Goal: Communication & Community: Answer question/provide support

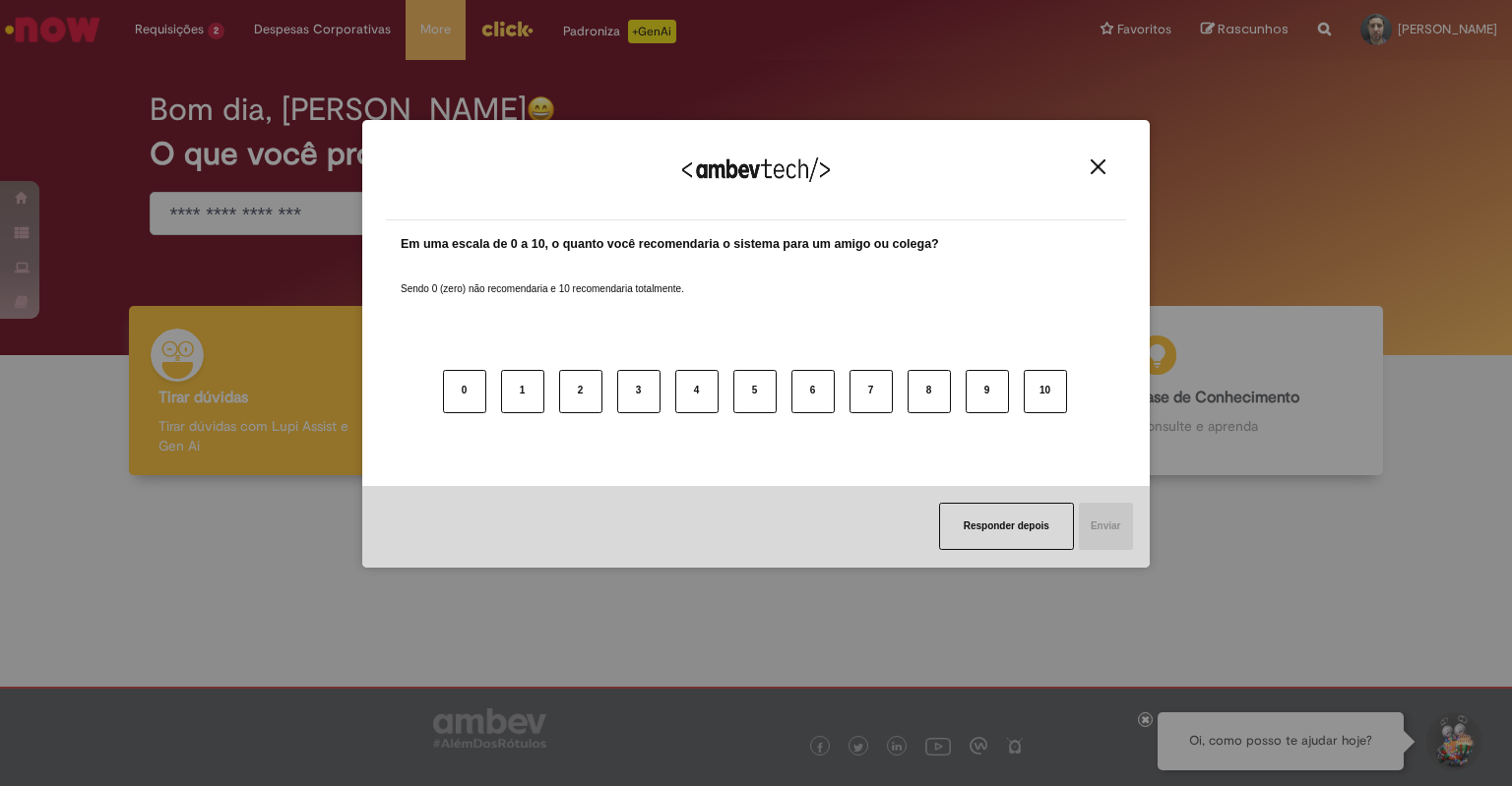
click at [1097, 169] on div "Agradecemos seu feedback!" at bounding box center [755, 182] width 740 height 77
click at [1097, 169] on img "Close" at bounding box center [1098, 167] width 15 height 15
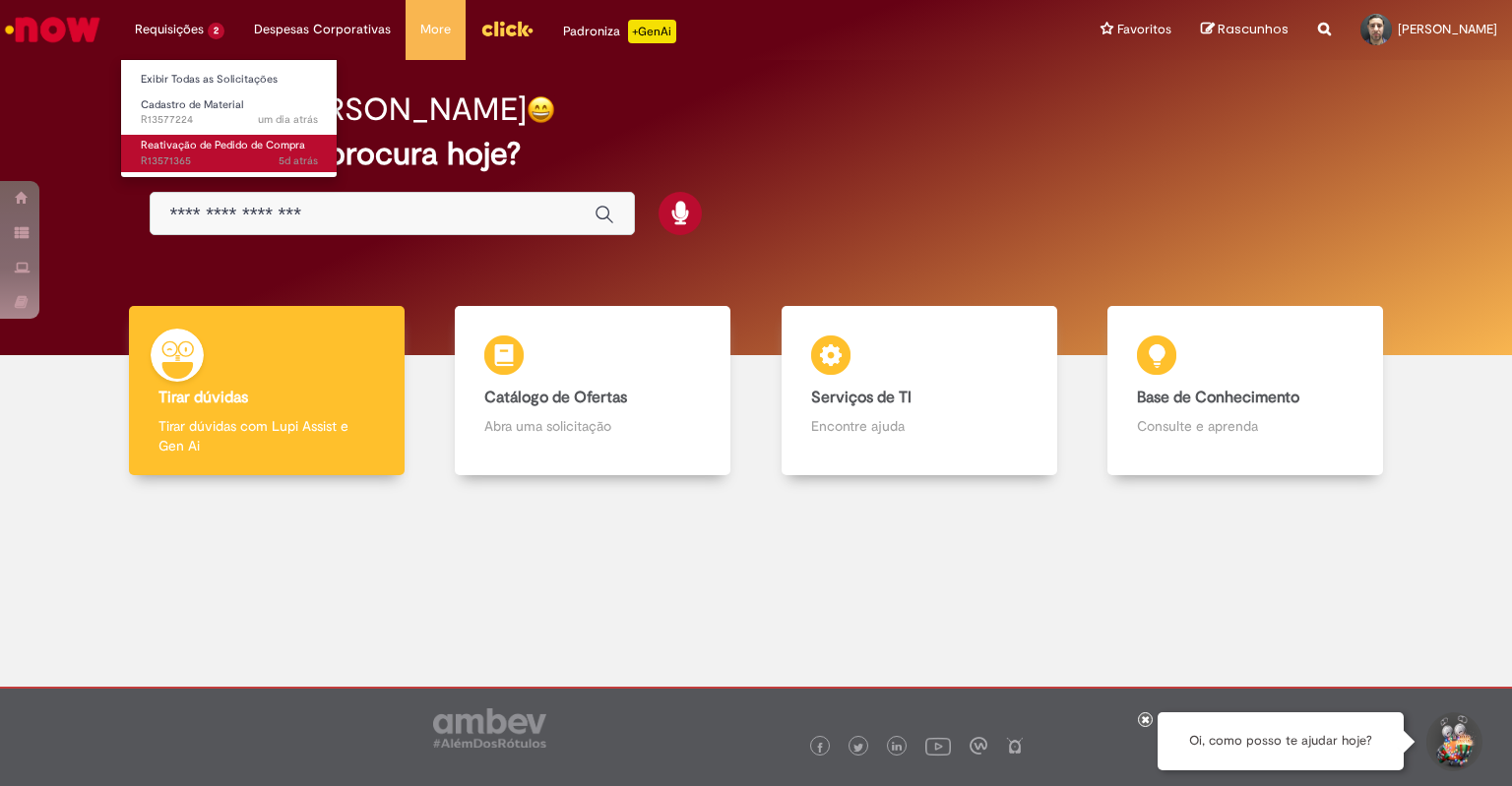
click at [202, 144] on span "Reativação de Pedido de Compra" at bounding box center [223, 145] width 165 height 15
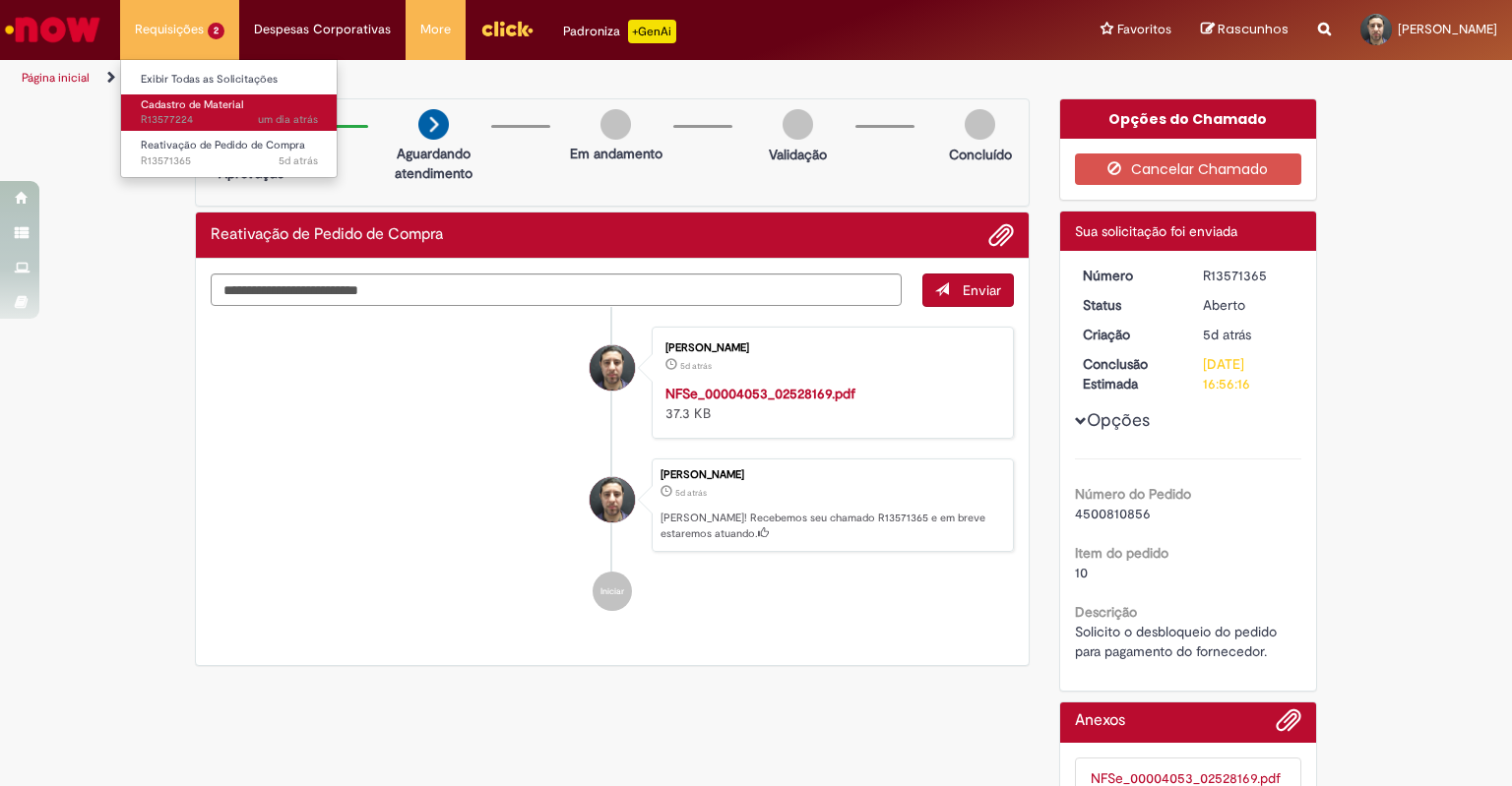
click at [228, 114] on span "um dia atrás um dia atrás R13577224" at bounding box center [229, 120] width 177 height 16
click at [219, 98] on span "Cadastro de Material" at bounding box center [192, 105] width 102 height 15
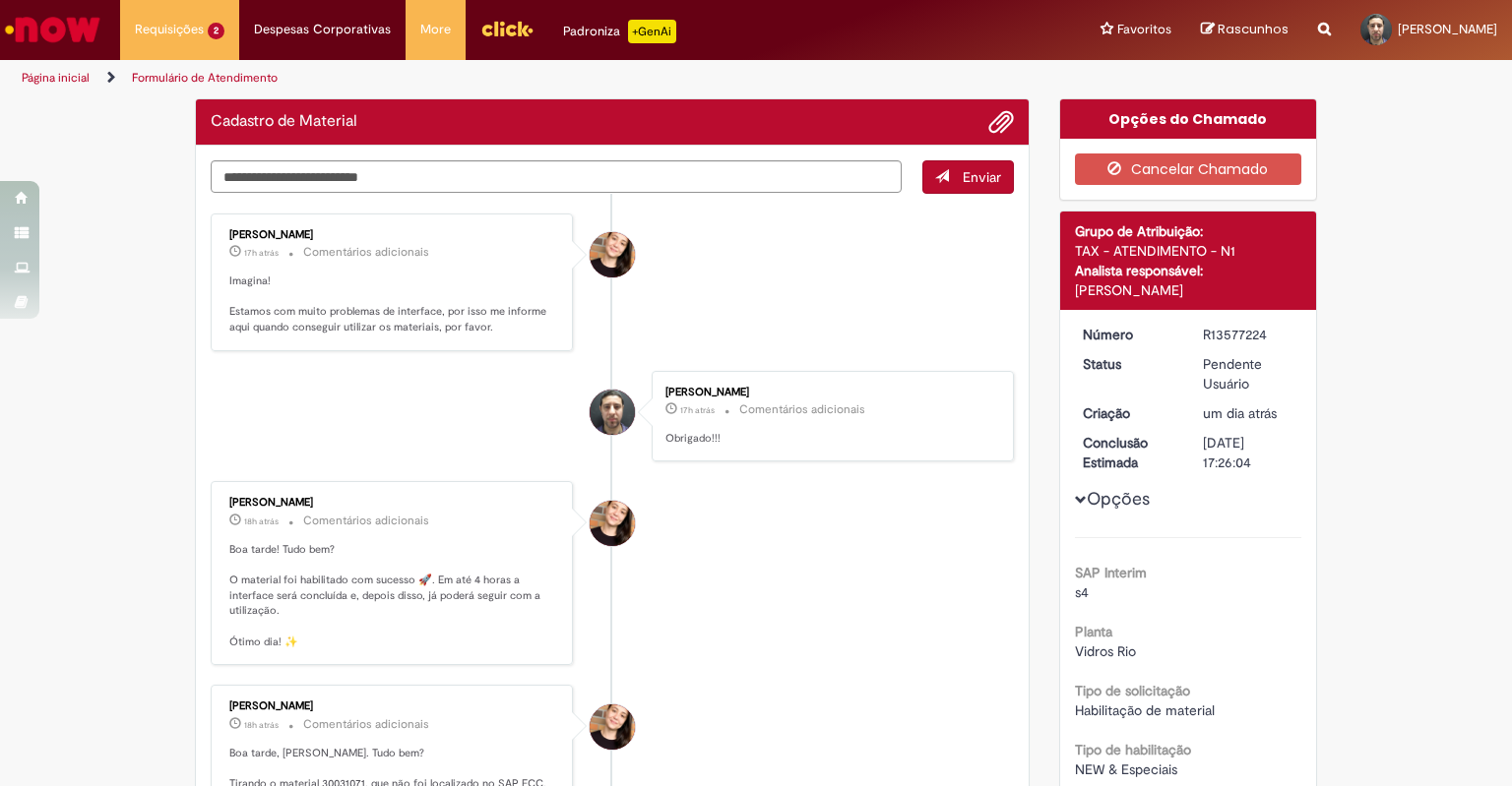
click at [459, 421] on li "[PERSON_NAME] 17h atrás 17 horas atrás Comentários adicionais Obrigado!!!" at bounding box center [612, 417] width 803 height 92
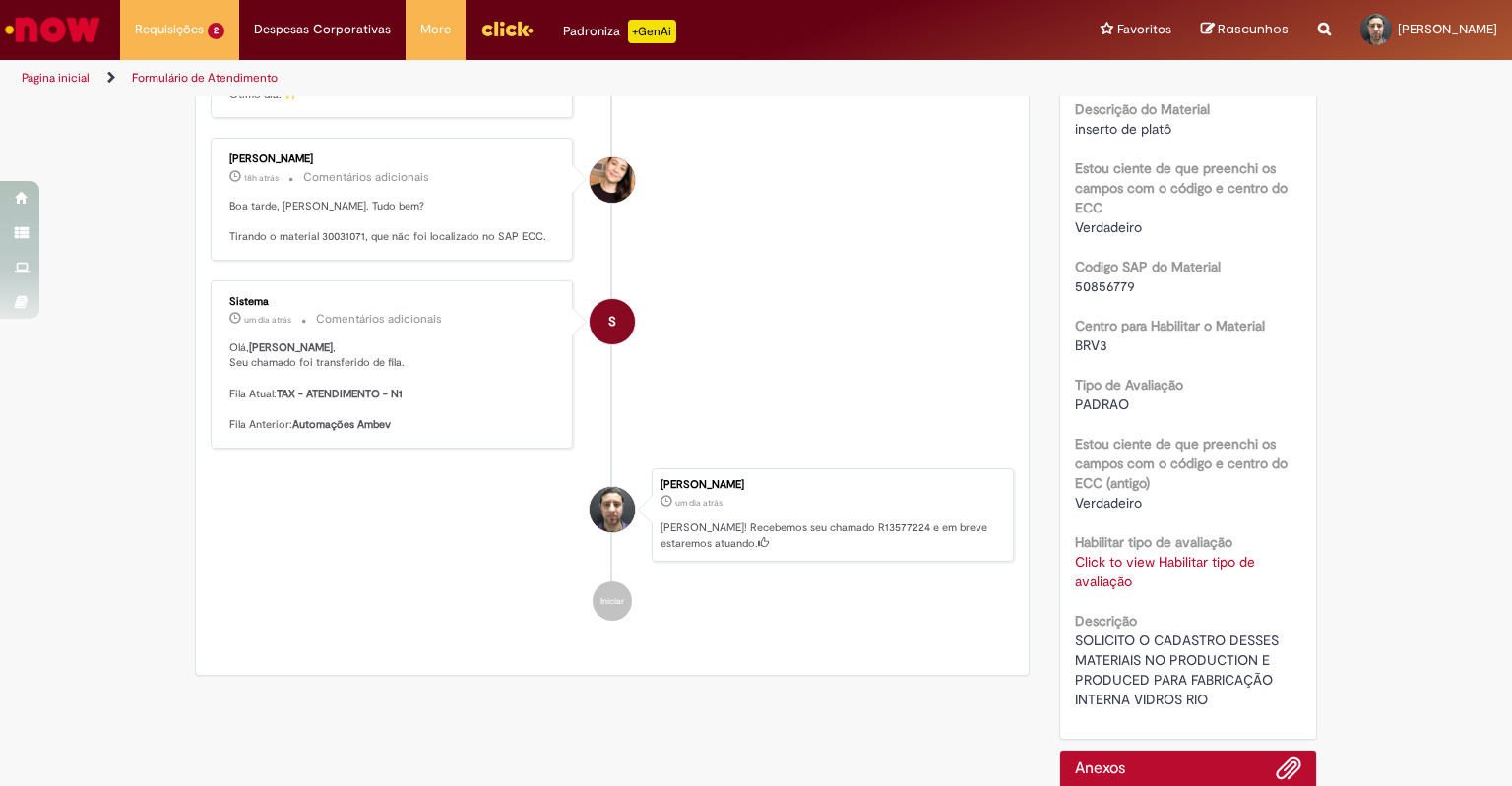
scroll to position [704, 0]
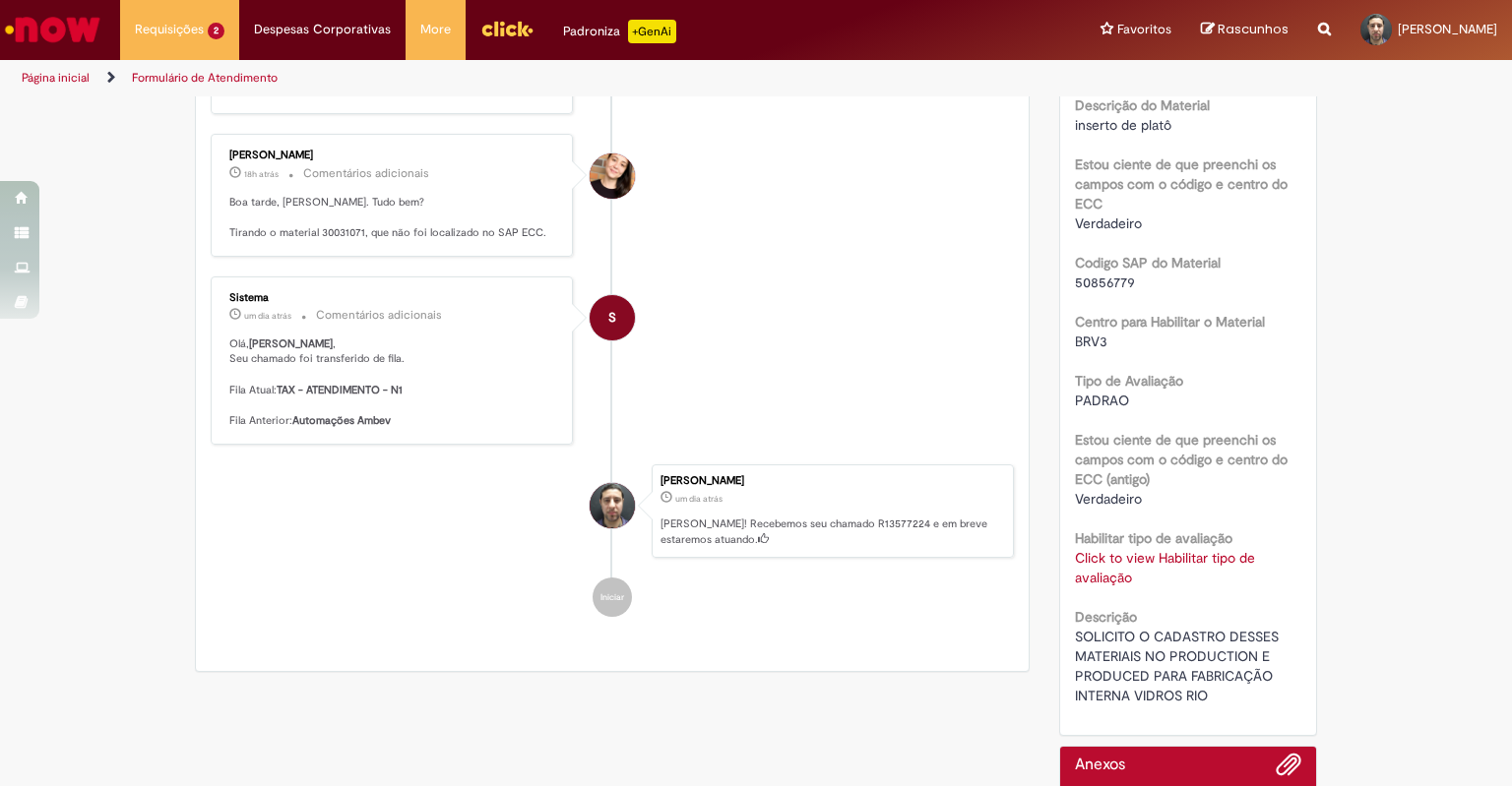
click at [1185, 558] on link "Click to view Habilitar tipo de avaliação" at bounding box center [1164, 567] width 180 height 37
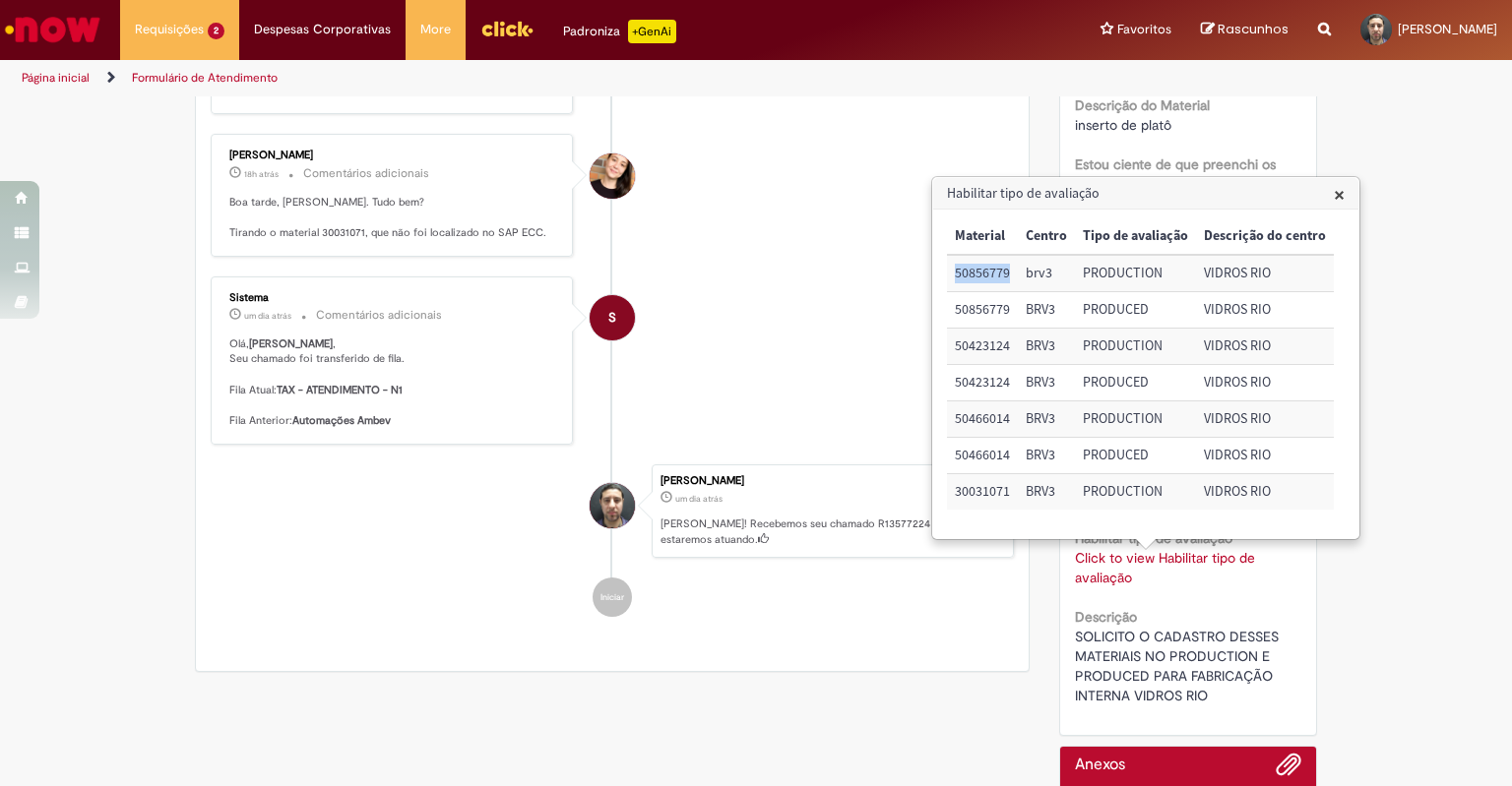
drag, startPoint x: 1008, startPoint y: 274, endPoint x: 955, endPoint y: 271, distance: 53.1
click at [955, 271] on td "50856779" at bounding box center [982, 273] width 71 height 36
copy td "50856779"
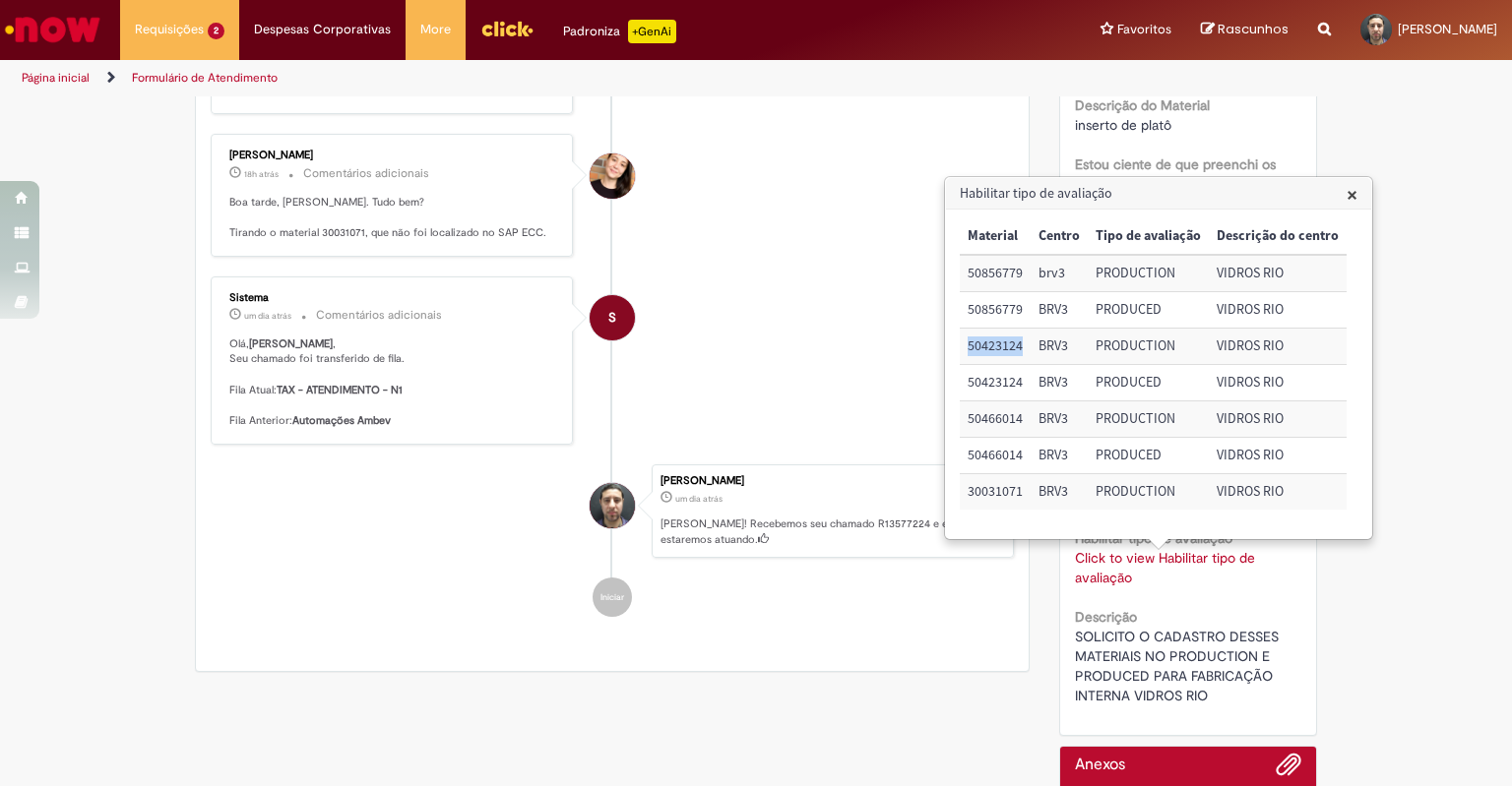
drag, startPoint x: 1023, startPoint y: 346, endPoint x: 966, endPoint y: 346, distance: 57.0
click at [966, 346] on td "50423124" at bounding box center [995, 347] width 71 height 36
copy td "50423124"
click at [1350, 197] on span "×" at bounding box center [1351, 194] width 11 height 27
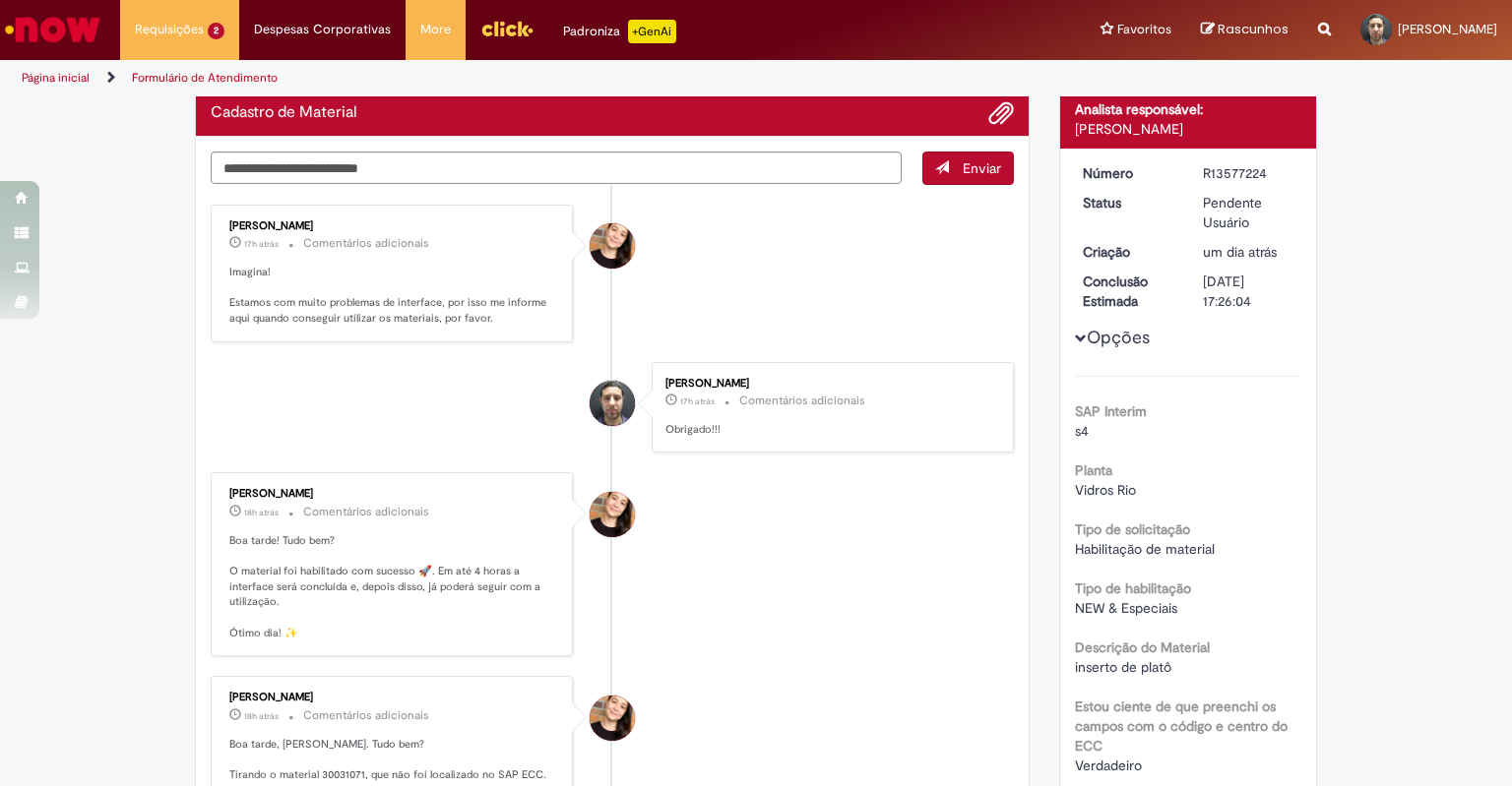
scroll to position [159, 0]
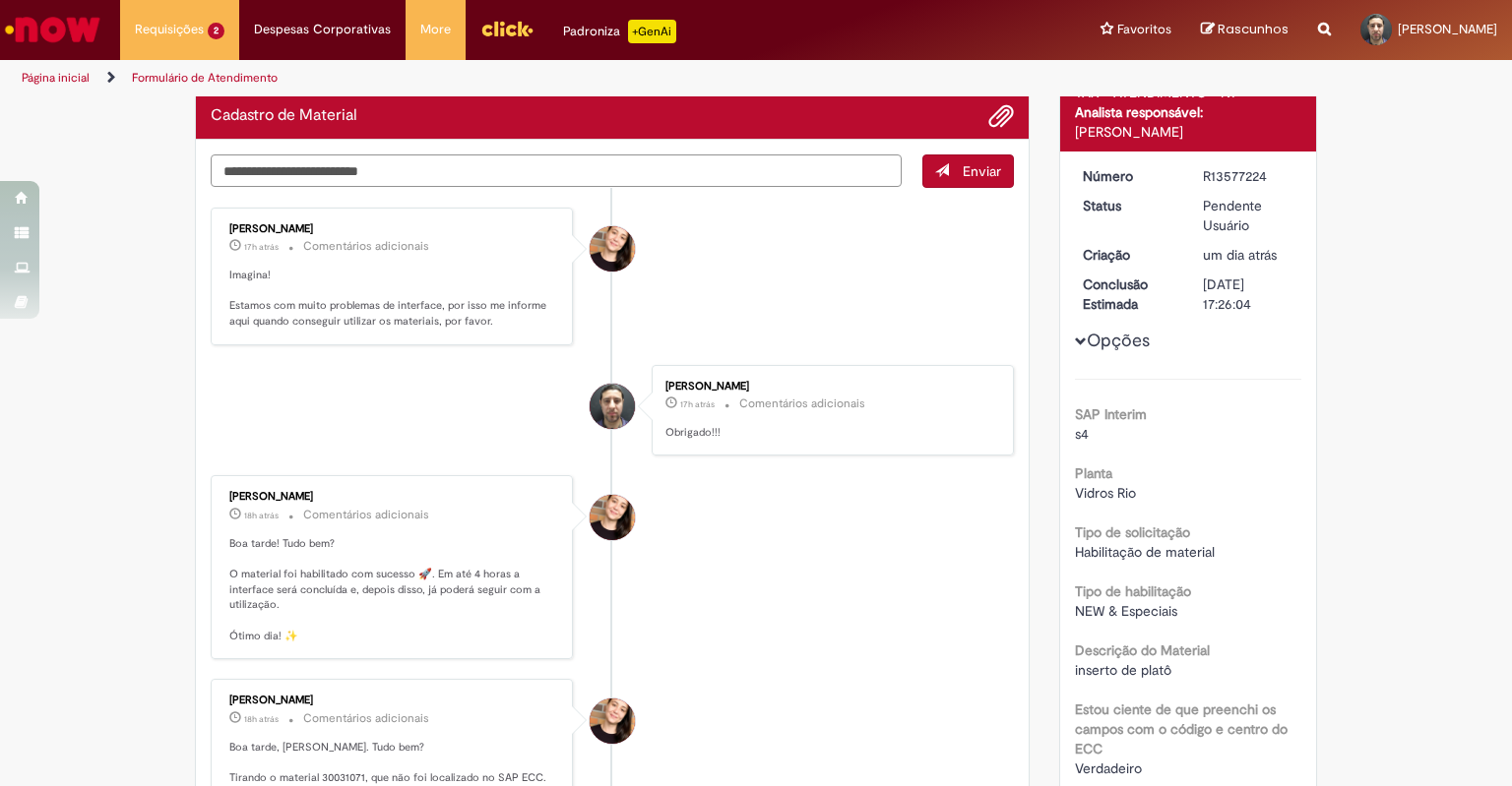
click at [519, 176] on textarea "Digite sua mensagem aqui..." at bounding box center [556, 172] width 691 height 34
type textarea "*"
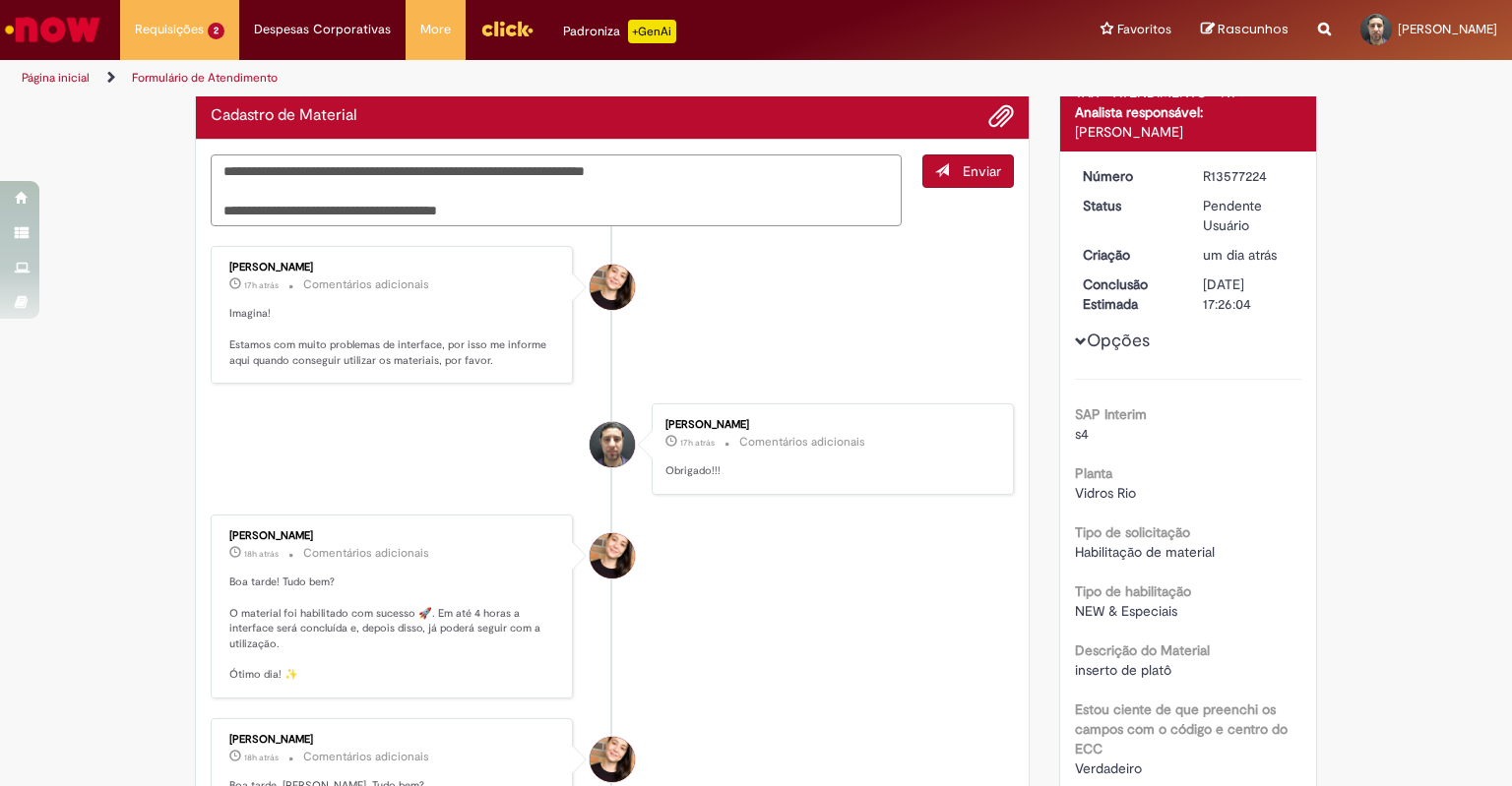
paste textarea "*********"
click at [486, 207] on textarea "**********" at bounding box center [556, 191] width 691 height 73
click at [396, 208] on textarea "**********" at bounding box center [556, 191] width 691 height 73
type textarea "**********"
click at [944, 169] on button "Enviar" at bounding box center [968, 172] width 92 height 34
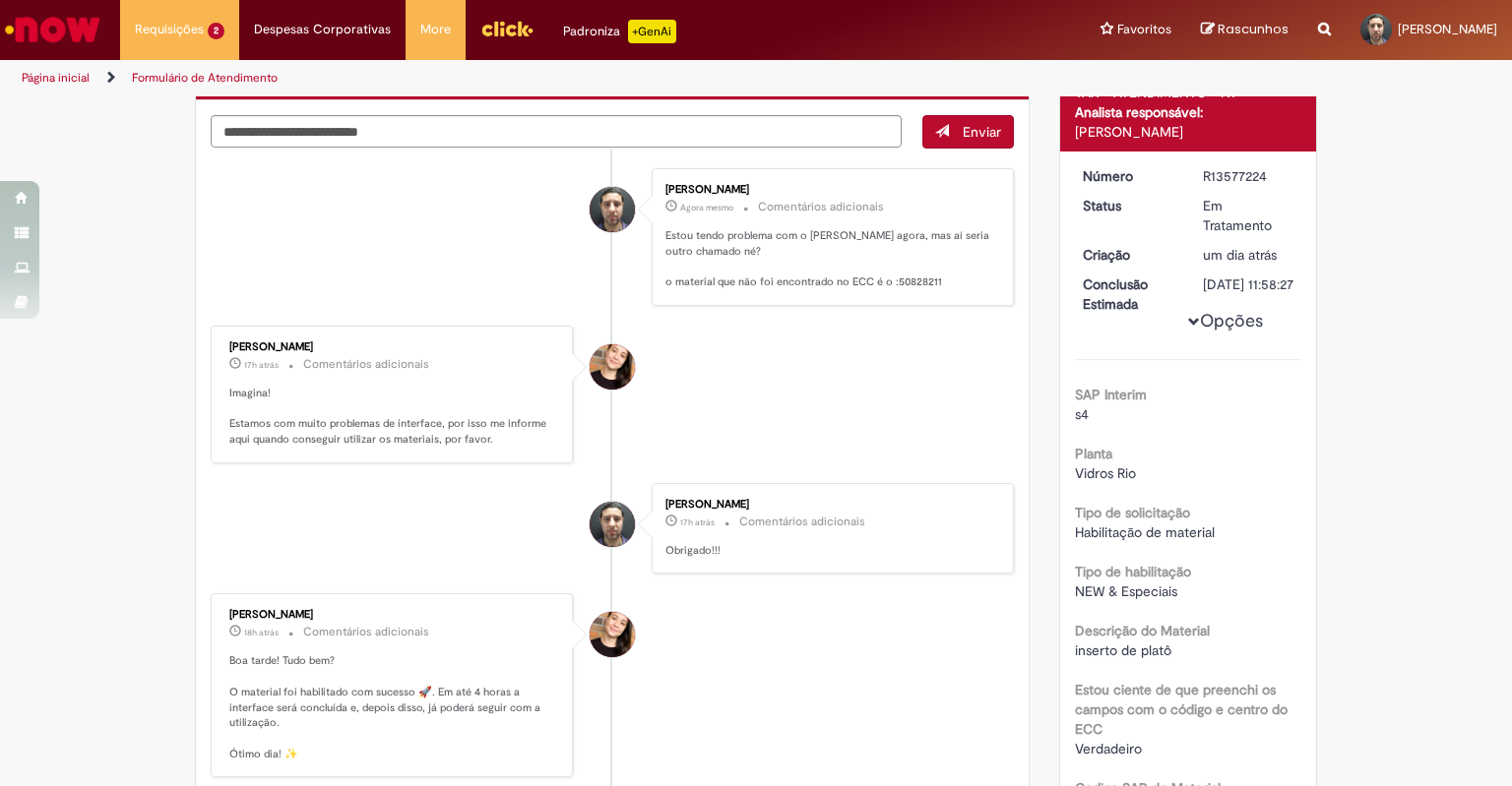
scroll to position [119, 0]
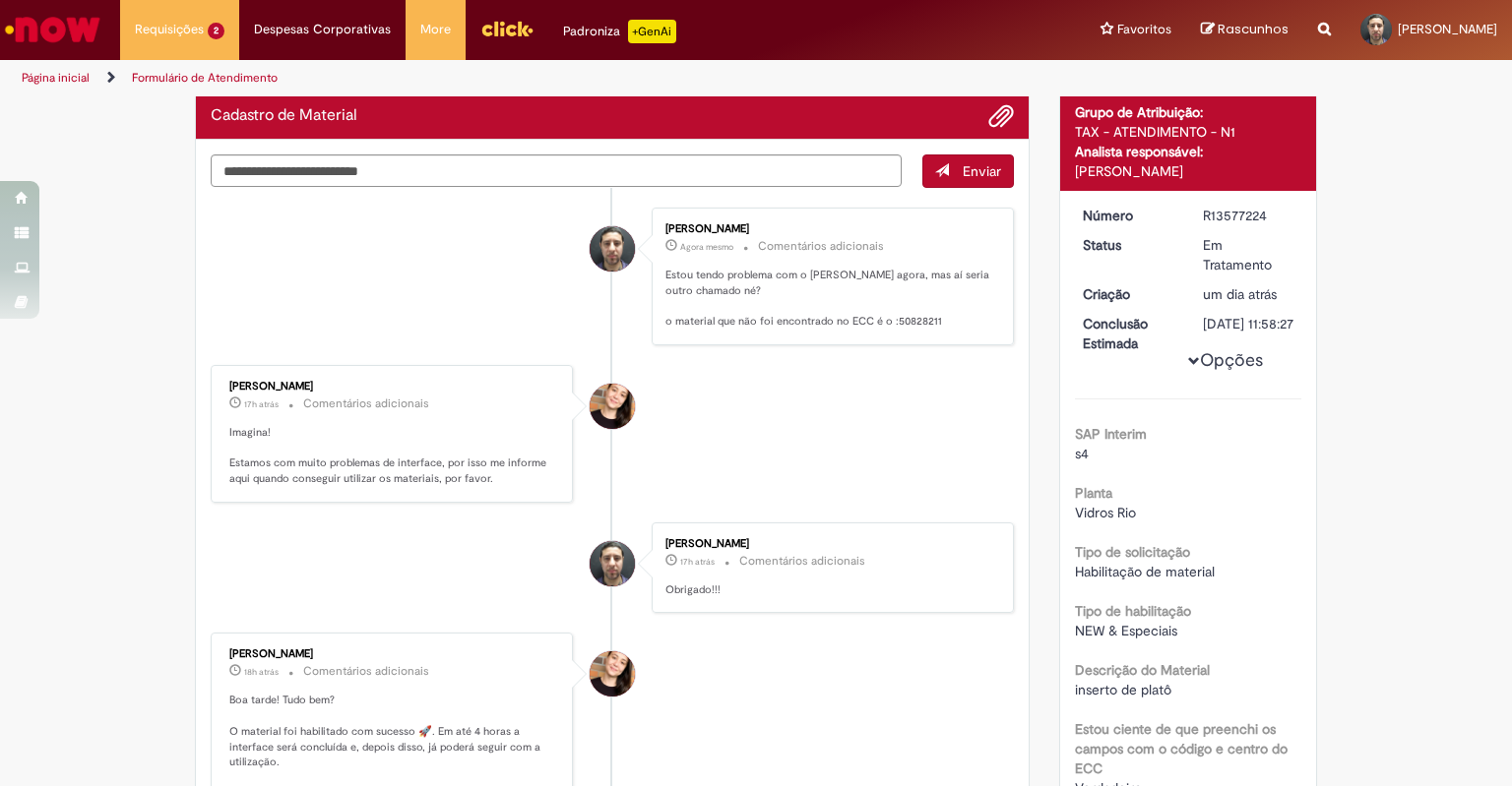
click at [452, 151] on div "Enviar [PERSON_NAME] Agora mesmo Agora mesmo Comentários adicionais Estou tendo…" at bounding box center [612, 757] width 833 height 1235
click at [454, 175] on textarea "Digite sua mensagem aqui..." at bounding box center [556, 172] width 691 height 34
click at [988, 117] on button "Adicionar anexos" at bounding box center [1001, 116] width 26 height 26
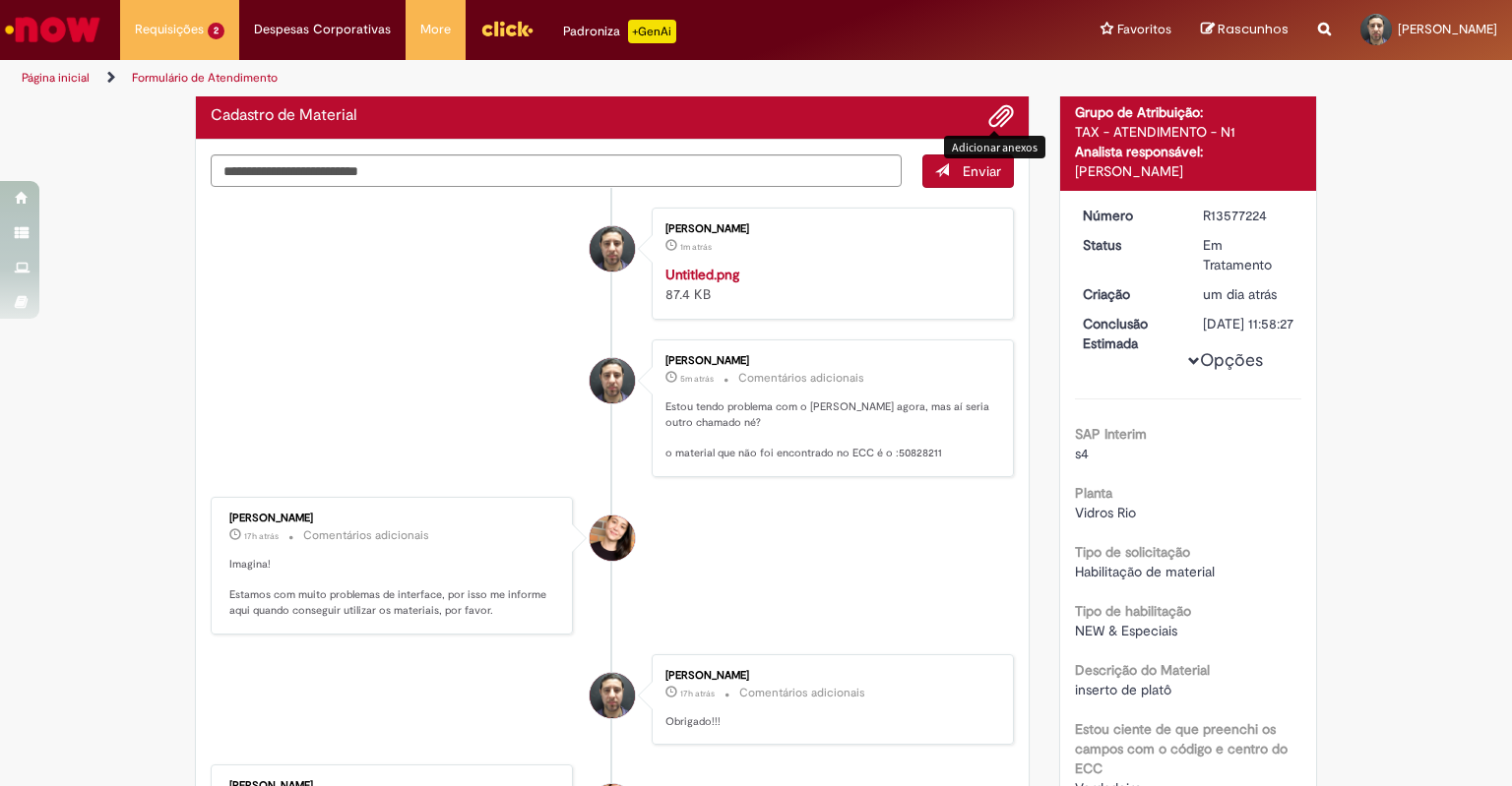
click at [476, 320] on li "[PERSON_NAME] 1m atrás 1m atrás Untitled.png 87.4 KB" at bounding box center [612, 264] width 803 height 112
click at [343, 264] on li "[PERSON_NAME] 2m atrás 2 minutos atrás Untitled.png 87.4 KB" at bounding box center [612, 264] width 803 height 112
